Goal: Information Seeking & Learning: Learn about a topic

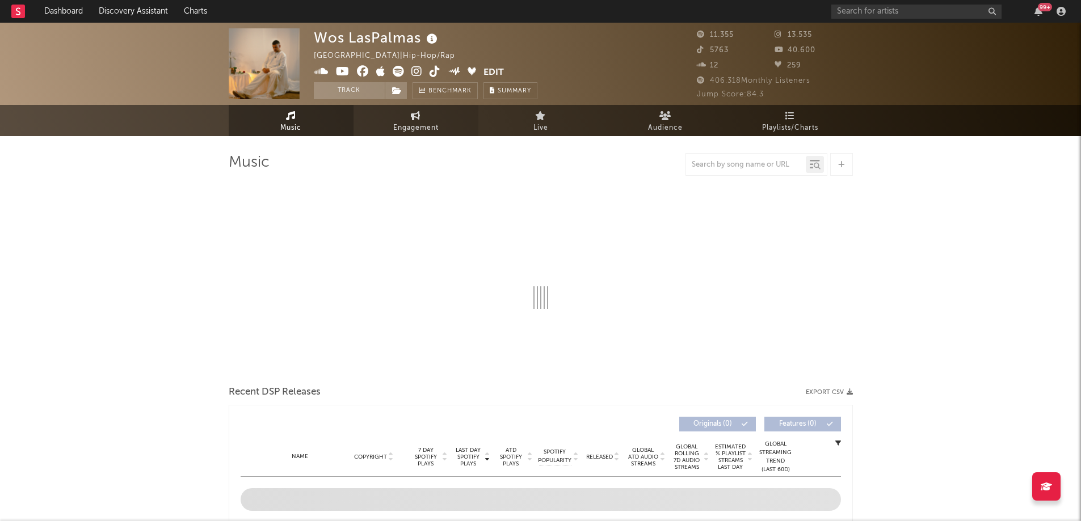
select select "6m"
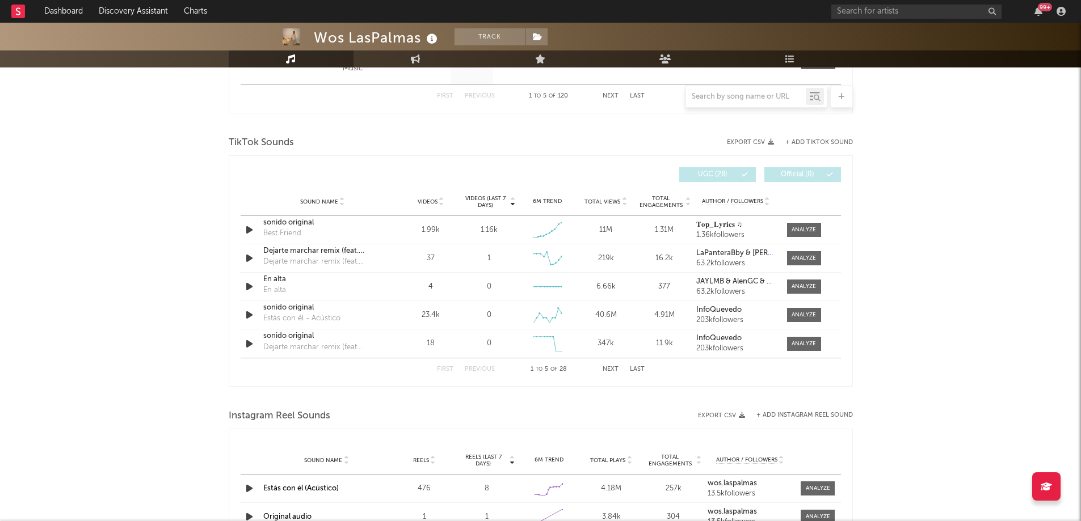
scroll to position [719, 0]
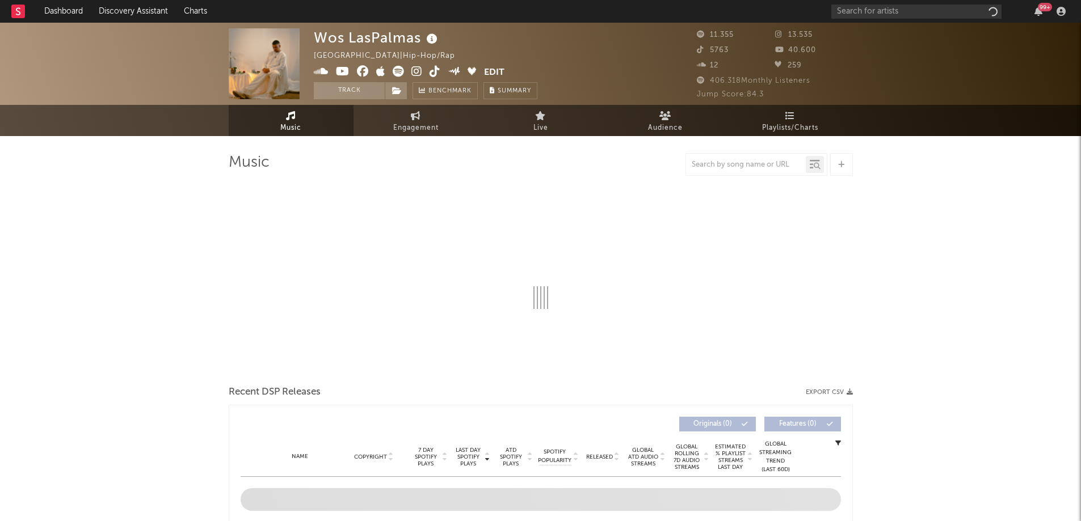
select select "6m"
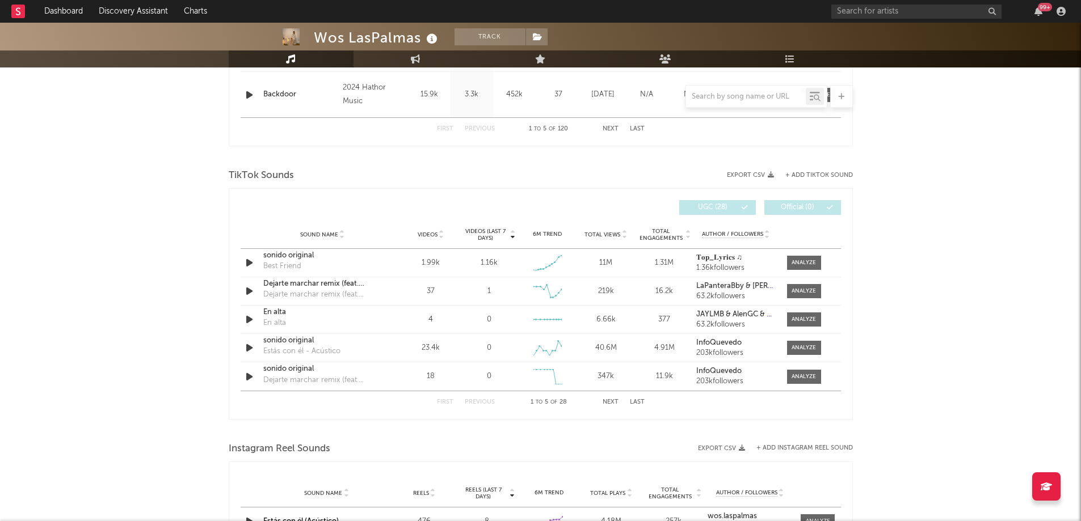
scroll to position [713, 0]
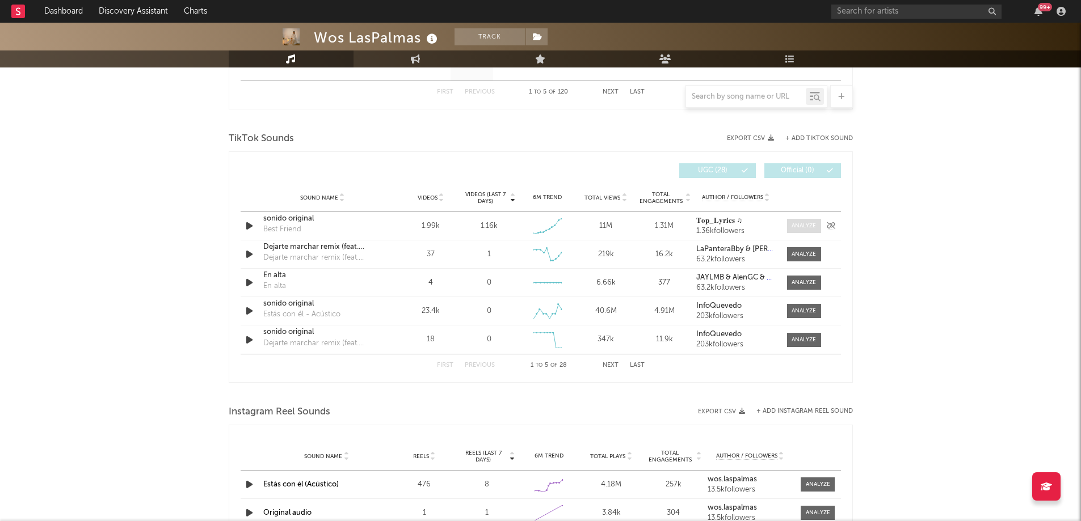
click at [801, 225] on div at bounding box center [803, 226] width 24 height 9
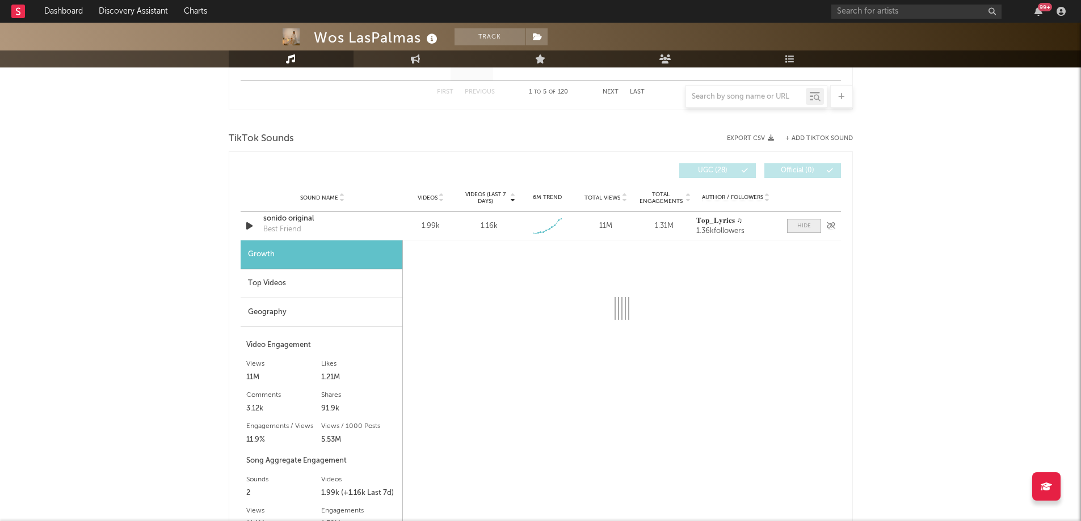
select select "1w"
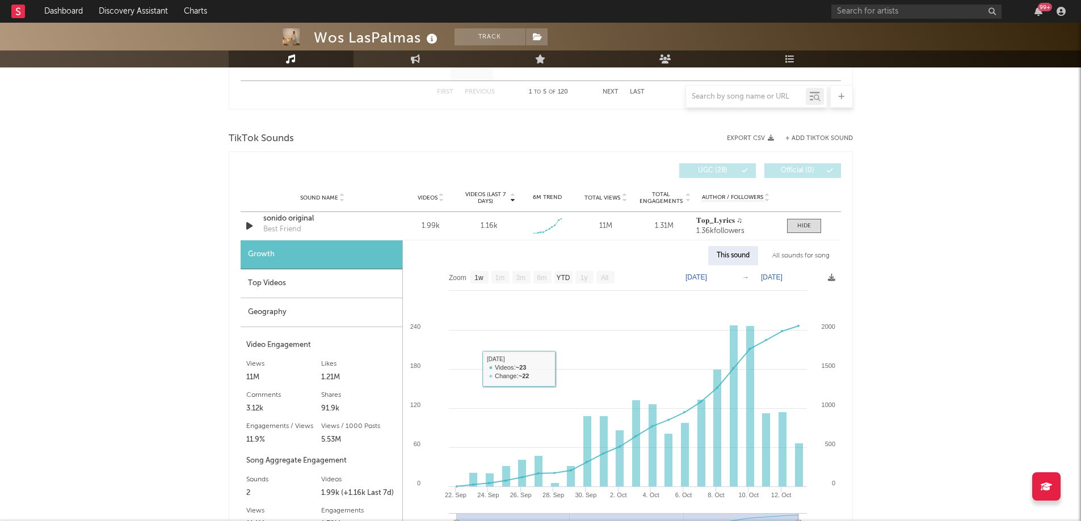
click at [330, 282] on div "Top Videos" at bounding box center [322, 283] width 162 height 29
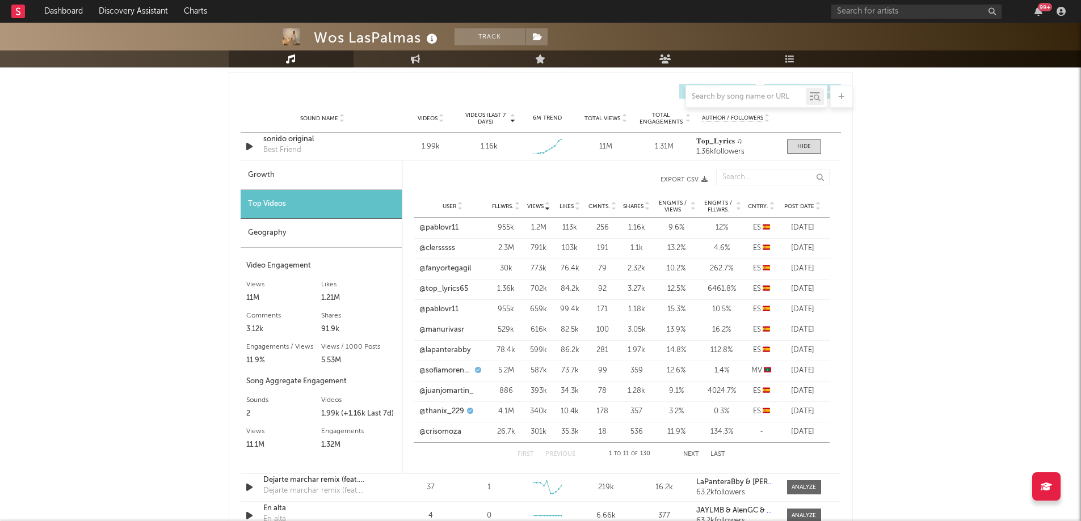
scroll to position [793, 0]
click at [820, 208] on icon at bounding box center [818, 208] width 6 height 5
click at [424, 226] on link "@estycg" at bounding box center [433, 227] width 29 height 11
click at [438, 247] on link "@thanix_229" at bounding box center [441, 247] width 45 height 11
click at [441, 271] on link "@nerearodrigueezz" at bounding box center [452, 268] width 67 height 11
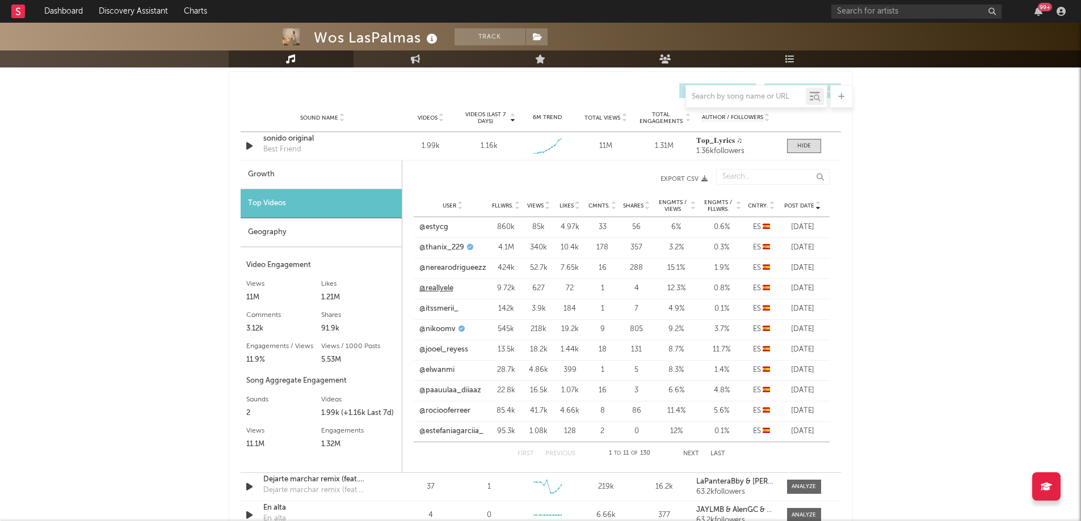
click at [440, 289] on link "@reallyele" at bounding box center [436, 288] width 34 height 11
click at [437, 310] on link "@itssmerii_" at bounding box center [438, 308] width 39 height 11
click at [299, 236] on div "Geography" at bounding box center [321, 232] width 161 height 29
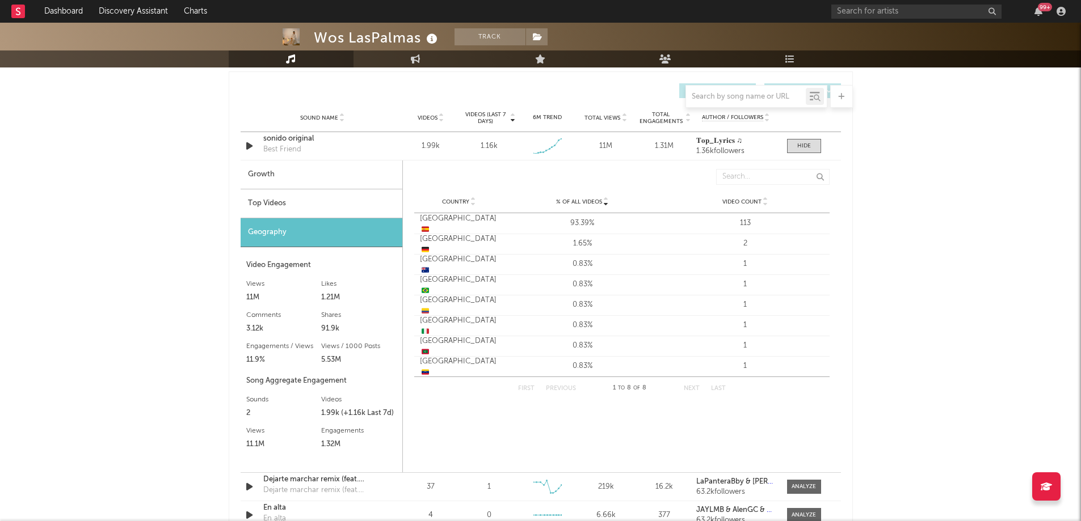
click at [292, 208] on div "Top Videos" at bounding box center [322, 203] width 162 height 29
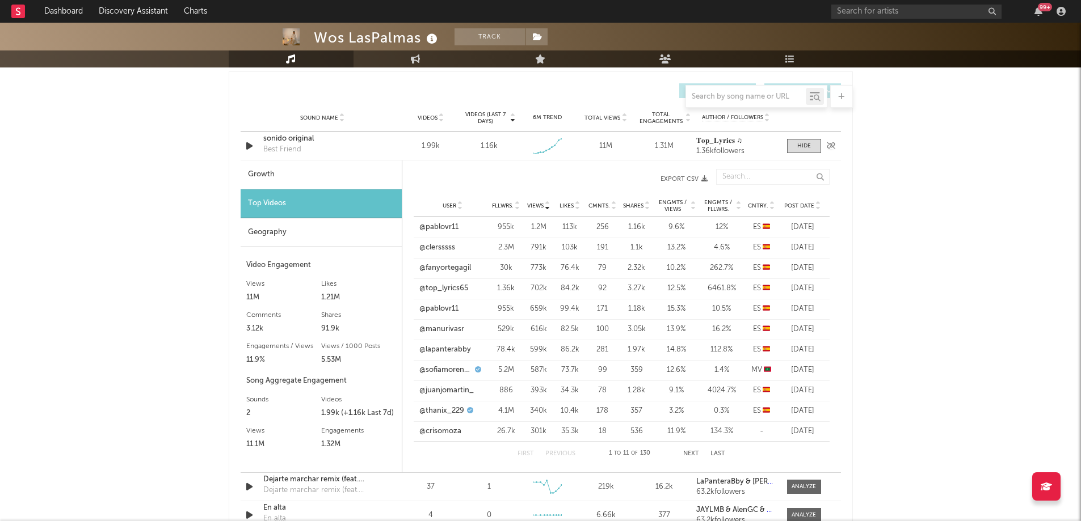
click at [296, 140] on div "sonido original" at bounding box center [322, 138] width 119 height 11
click at [819, 209] on icon at bounding box center [818, 208] width 6 height 5
click at [689, 453] on button "Next" at bounding box center [691, 454] width 16 height 6
click at [689, 454] on button "Next" at bounding box center [691, 454] width 16 height 6
click at [689, 454] on button "Next" at bounding box center [692, 454] width 16 height 6
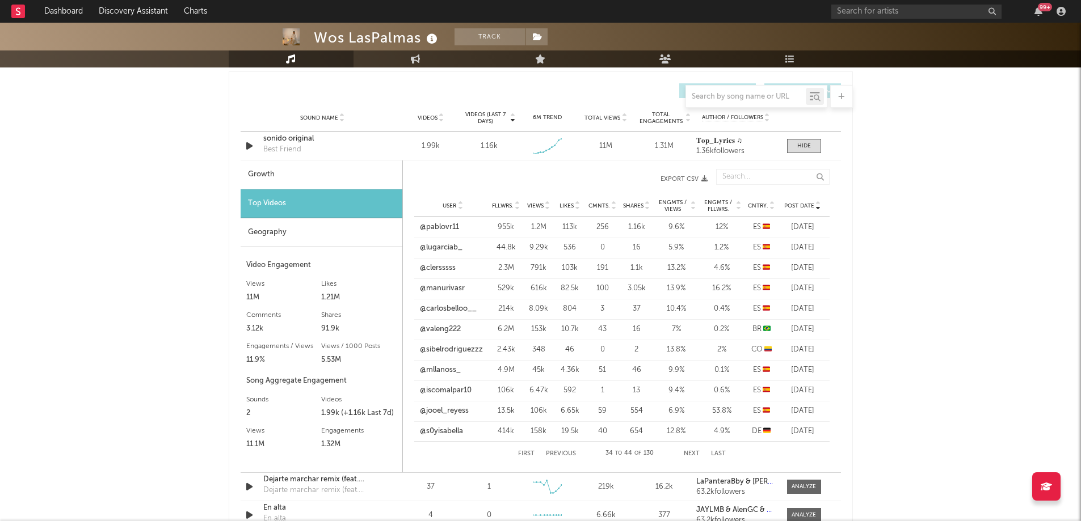
click at [562, 454] on button "Previous" at bounding box center [561, 454] width 30 height 6
click at [559, 453] on button "Previous" at bounding box center [560, 454] width 30 height 6
click at [803, 146] on div at bounding box center [804, 146] width 14 height 9
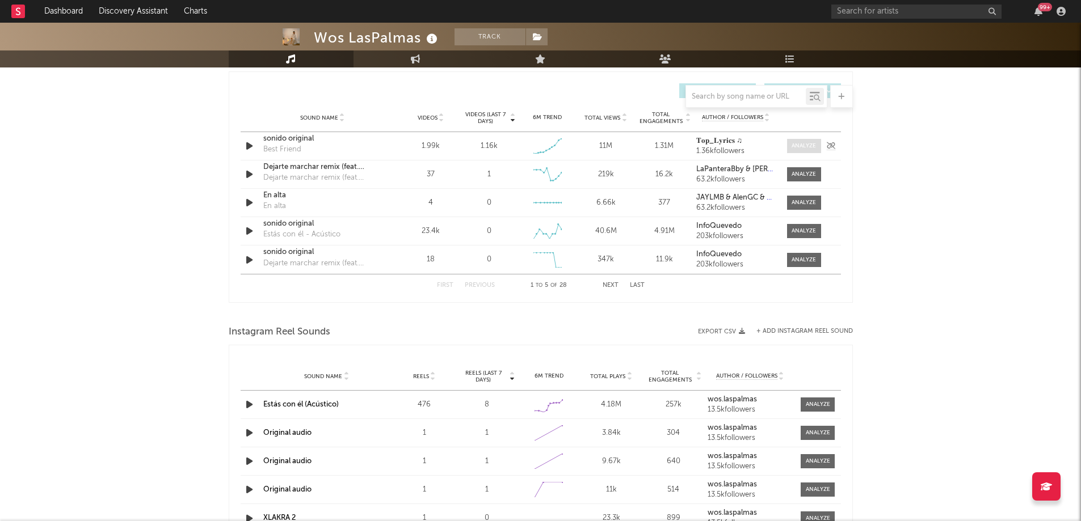
click at [803, 146] on div at bounding box center [803, 146] width 24 height 9
select select "1w"
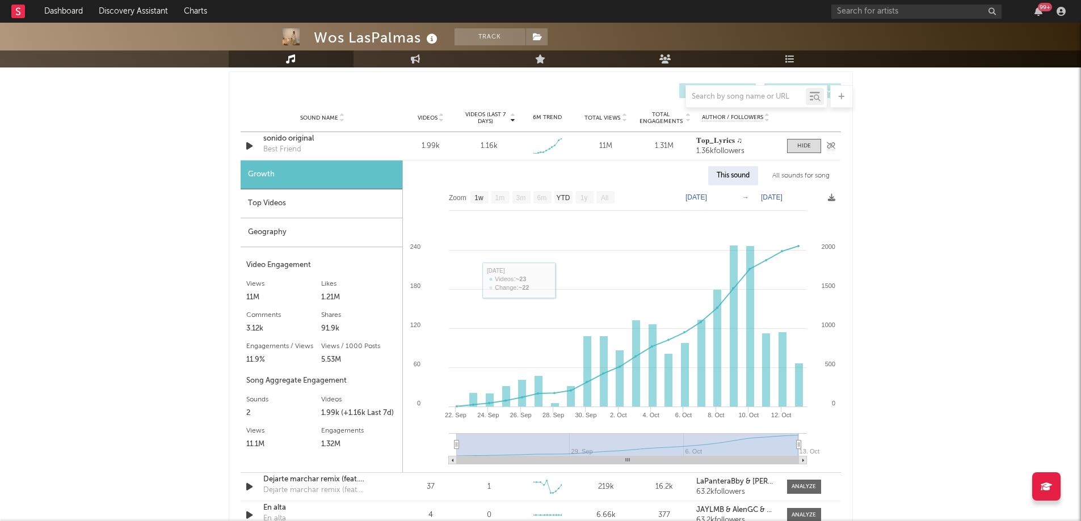
click at [313, 142] on div "sonido original" at bounding box center [322, 138] width 119 height 11
